Goal: Task Accomplishment & Management: Manage account settings

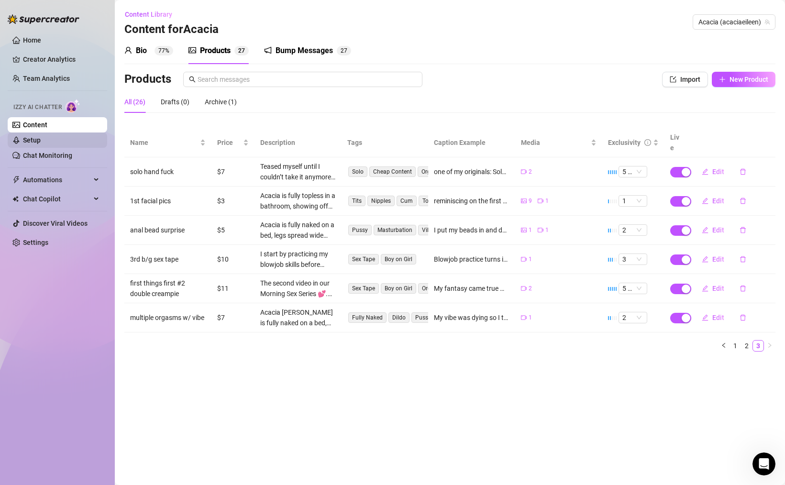
click at [41, 140] on link "Setup" at bounding box center [32, 140] width 18 height 8
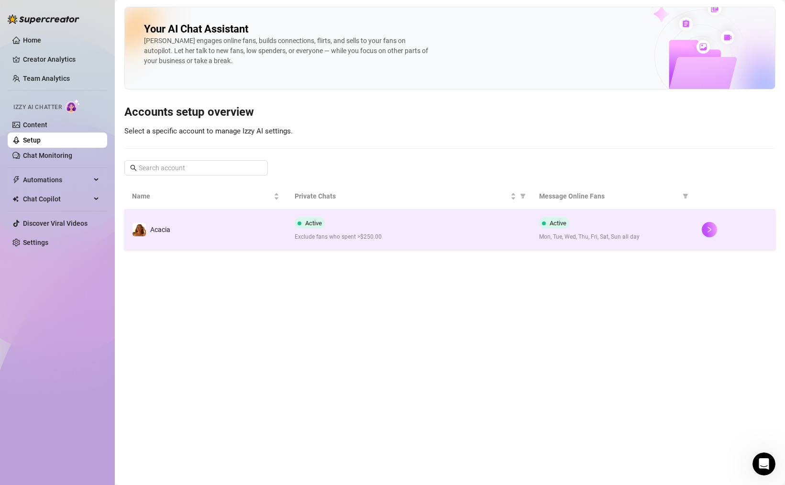
click at [247, 228] on td "Acacia" at bounding box center [205, 229] width 163 height 40
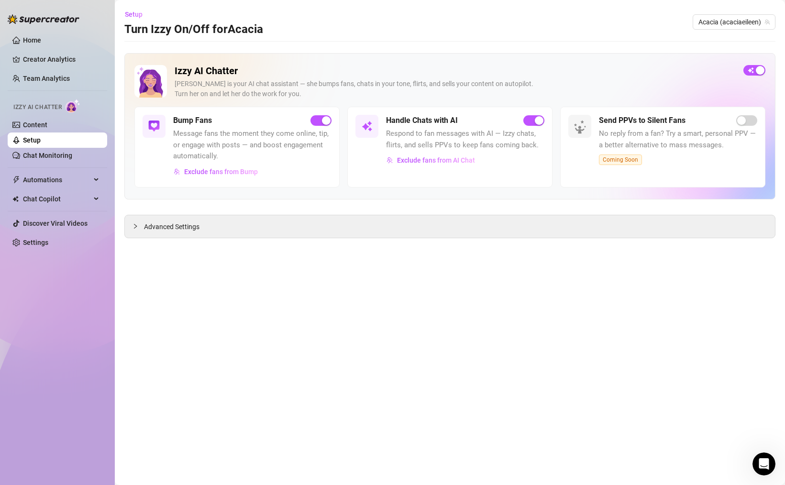
click at [247, 228] on div "Advanced Settings" at bounding box center [450, 226] width 650 height 22
click at [135, 225] on icon "collapsed" at bounding box center [135, 226] width 3 height 5
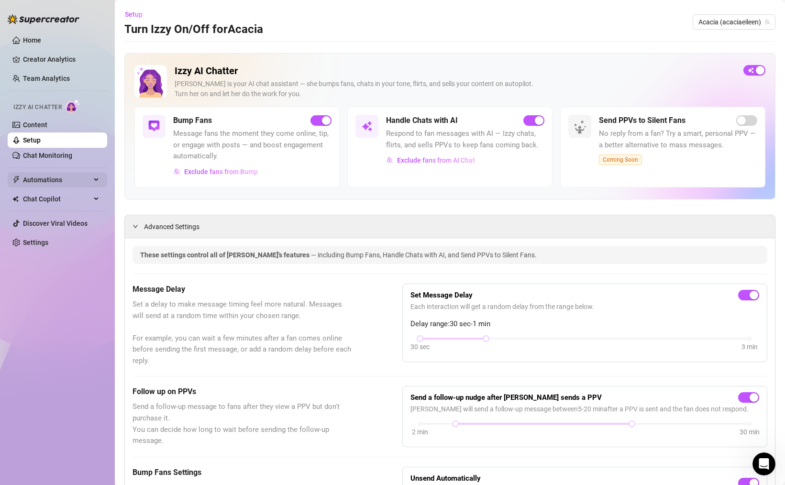
click at [56, 175] on span "Automations" at bounding box center [57, 179] width 68 height 15
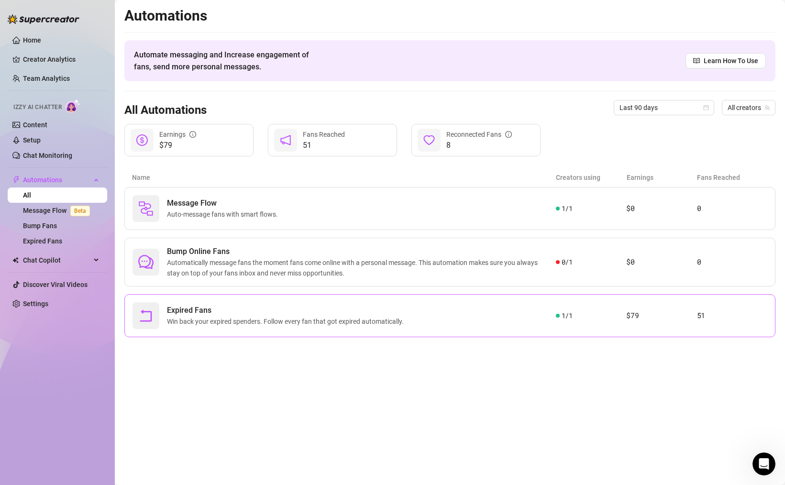
click at [398, 328] on div "Expired Fans Win back your expired spenders. Follow every fan that got expired …" at bounding box center [343, 315] width 423 height 27
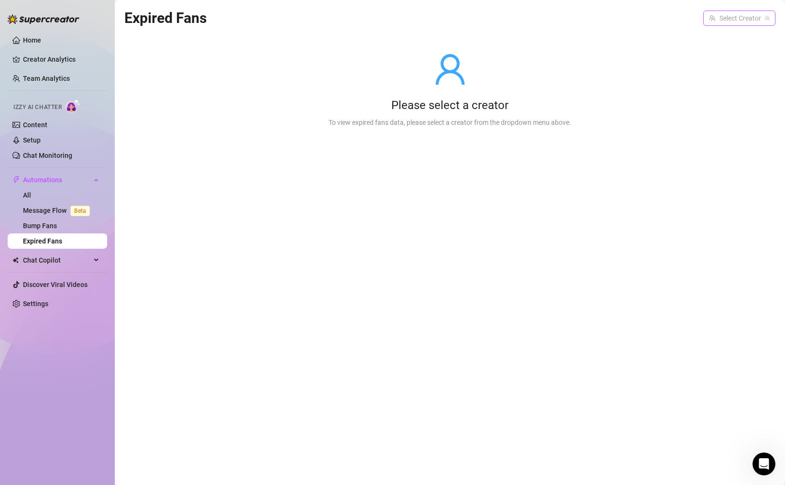
click at [711, 14] on input "search" at bounding box center [735, 18] width 52 height 14
click at [712, 48] on div "Please select a creator To view expired fans data, please select a creator from…" at bounding box center [449, 89] width 651 height 121
click at [721, 15] on input "search" at bounding box center [735, 18] width 52 height 14
click at [715, 33] on span "Acacia" at bounding box center [712, 38] width 20 height 11
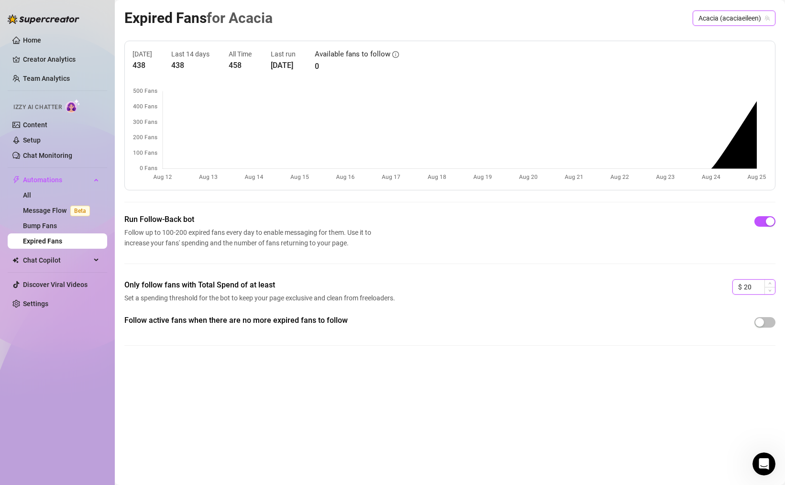
click at [758, 285] on input "20" at bounding box center [759, 287] width 31 height 14
type input "2"
type input "1"
type input "5"
type input "100"
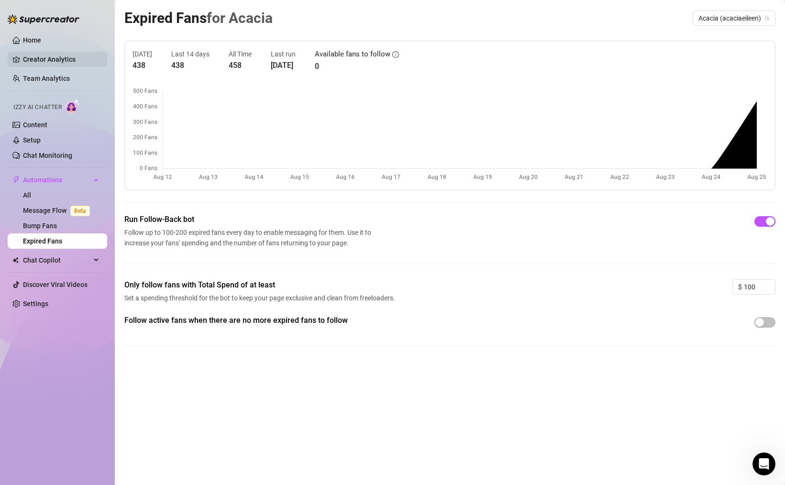
click at [62, 59] on link "Creator Analytics" at bounding box center [61, 59] width 77 height 15
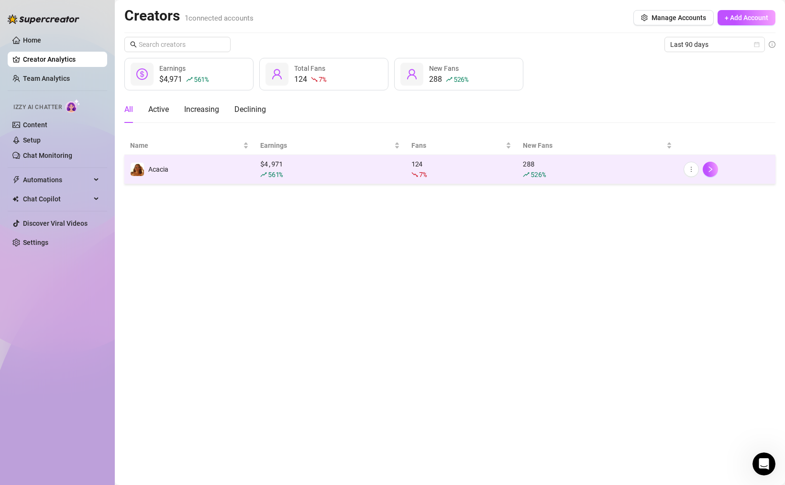
click at [197, 168] on td "Acacia" at bounding box center [189, 169] width 130 height 29
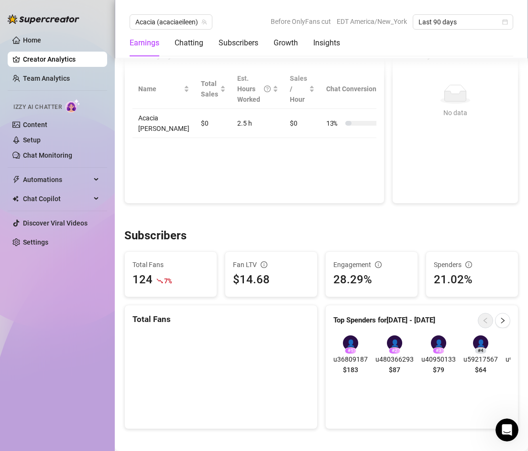
scroll to position [378, 0]
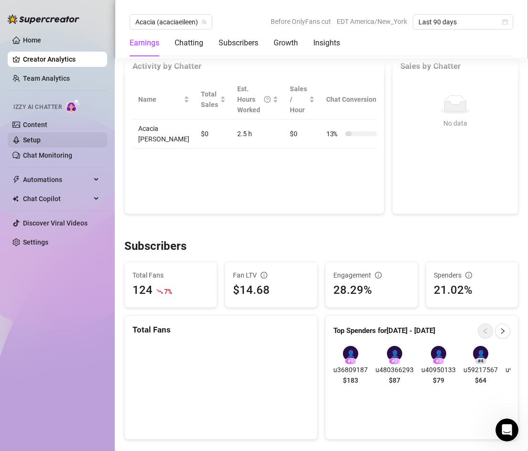
click at [41, 141] on link "Setup" at bounding box center [32, 140] width 18 height 8
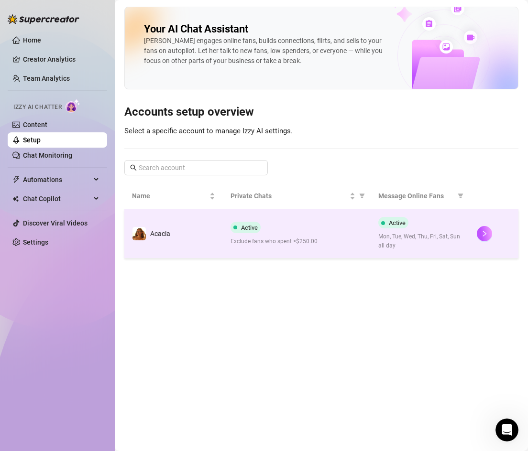
click at [179, 237] on td "Acacia" at bounding box center [173, 233] width 99 height 49
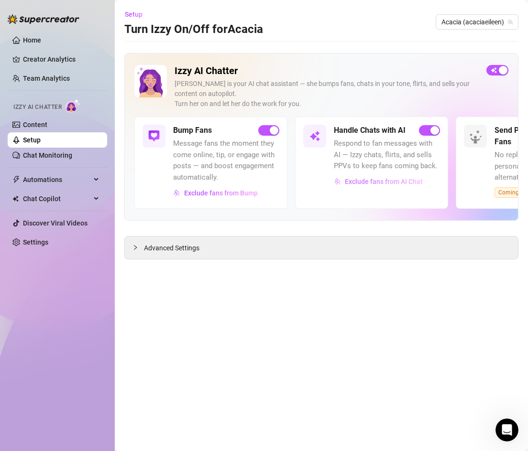
click at [359, 181] on span "Exclude fans from AI Chat" at bounding box center [384, 182] width 78 height 8
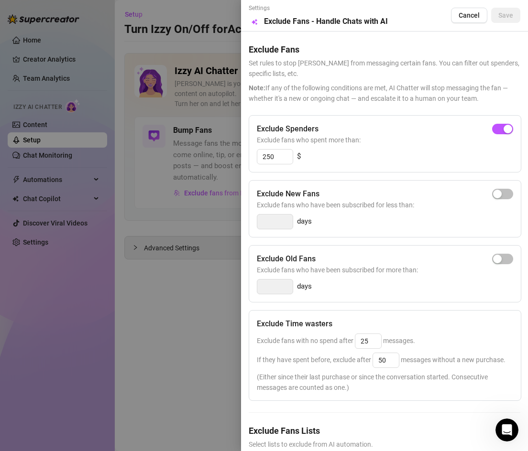
scroll to position [41, 0]
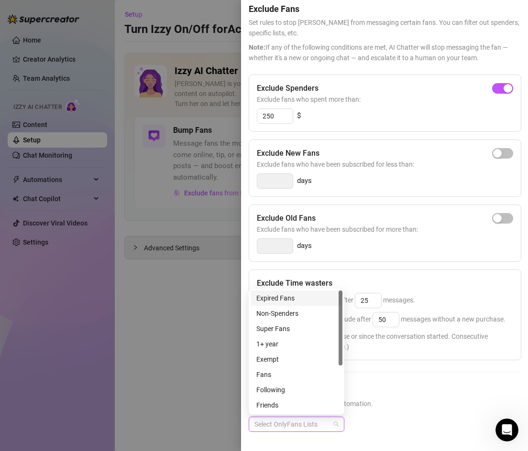
click at [309, 421] on div at bounding box center [292, 424] width 82 height 13
click at [316, 299] on div "Expired Fans" at bounding box center [296, 298] width 80 height 11
